Goal: Communication & Community: Answer question/provide support

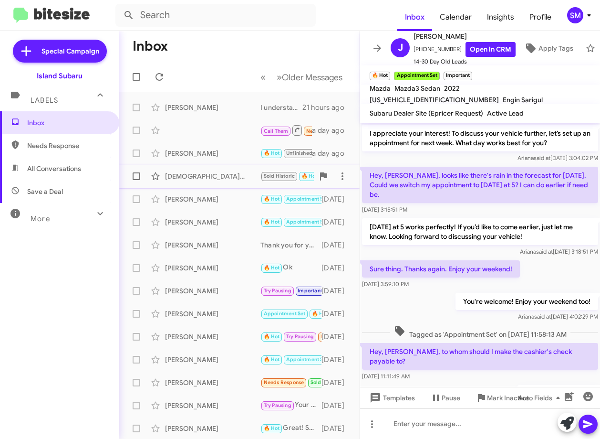
scroll to position [514, 0]
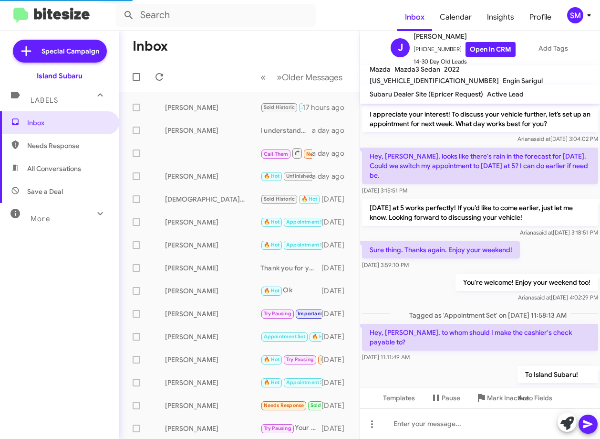
scroll to position [494, 0]
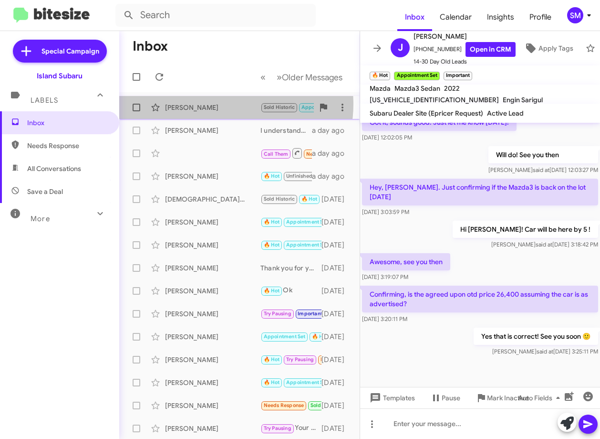
click at [229, 104] on div "Joan Jensen" at bounding box center [212, 108] width 95 height 10
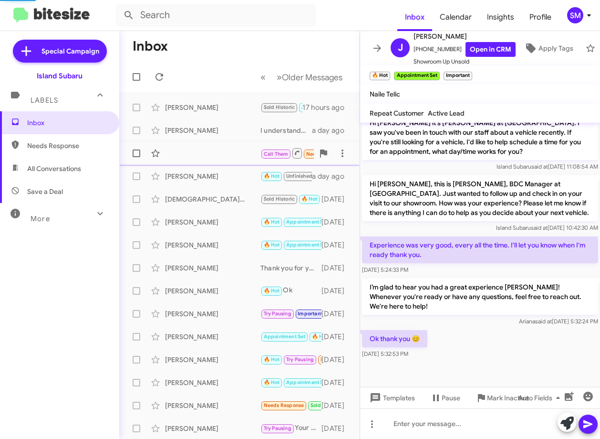
scroll to position [281, 0]
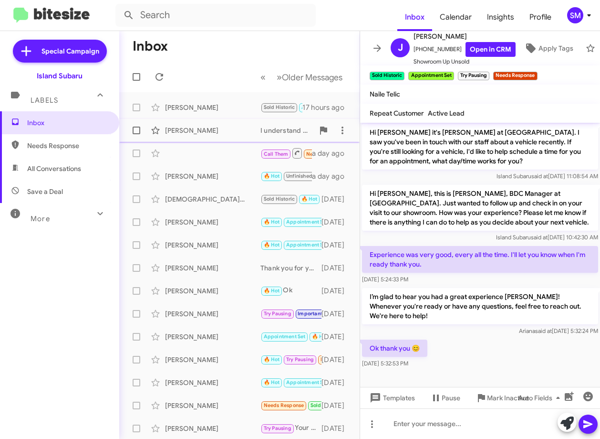
click at [187, 134] on div "[PERSON_NAME]" at bounding box center [212, 131] width 95 height 10
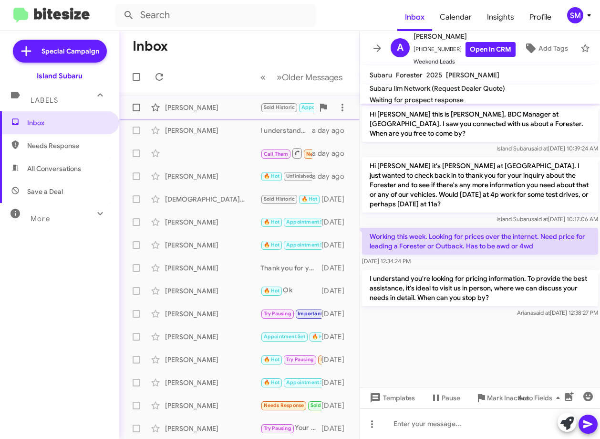
click at [252, 111] on div "Joan Jensen" at bounding box center [212, 108] width 95 height 10
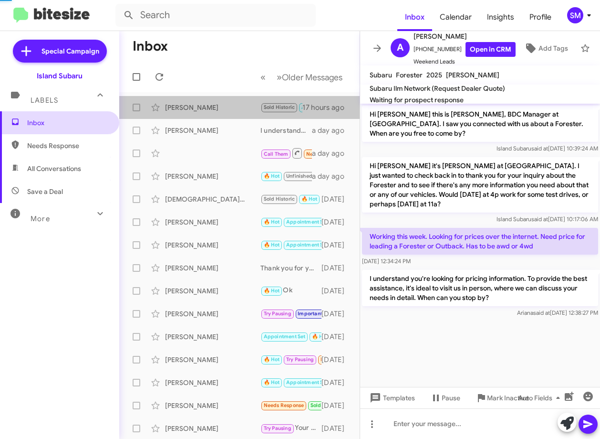
scroll to position [262, 0]
